Goal: Book appointment/travel/reservation

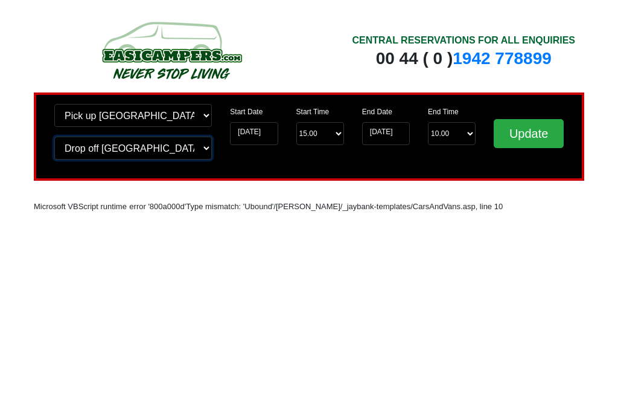
click at [208, 156] on select "Change drop off location? Drop off Wigan Birmingham Airport Blackburn Lancashir…" at bounding box center [133, 147] width 158 height 23
click at [537, 142] on input "Update" at bounding box center [529, 133] width 70 height 29
click at [541, 140] on input "Update" at bounding box center [529, 133] width 70 height 29
click at [531, 139] on input "Update" at bounding box center [529, 133] width 70 height 29
